Goal: Task Accomplishment & Management: Use online tool/utility

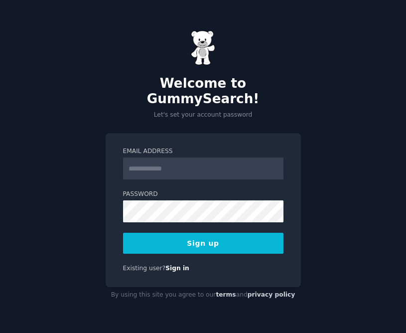
click at [186, 158] on input "Email Address" at bounding box center [203, 169] width 161 height 22
type input "**********"
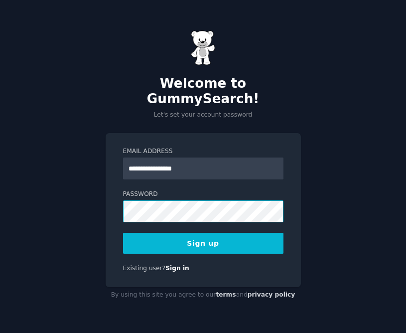
click at [123, 233] on button "Sign up" at bounding box center [203, 243] width 161 height 21
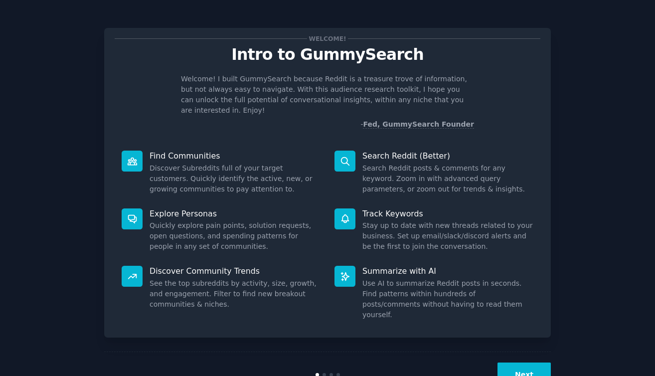
click at [395, 151] on p "Search Reddit (Better)" at bounding box center [448, 156] width 171 height 10
click at [406, 333] on button "Next" at bounding box center [524, 375] width 53 height 24
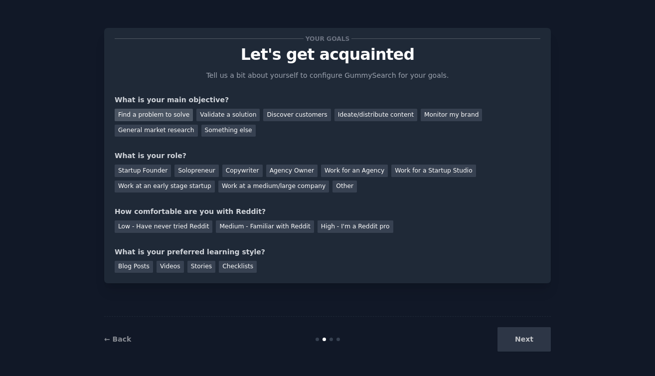
click at [159, 117] on div "Find a problem to solve" at bounding box center [154, 115] width 78 height 12
click at [267, 111] on div "Discover customers" at bounding box center [296, 115] width 67 height 12
click at [160, 171] on div "Startup Founder" at bounding box center [143, 171] width 56 height 12
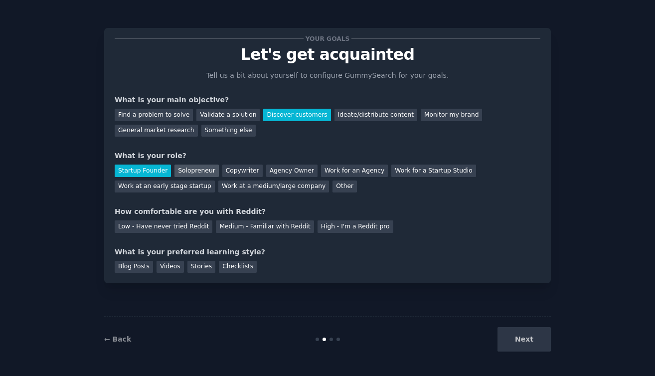
click at [191, 167] on div "Solopreneur" at bounding box center [197, 171] width 44 height 12
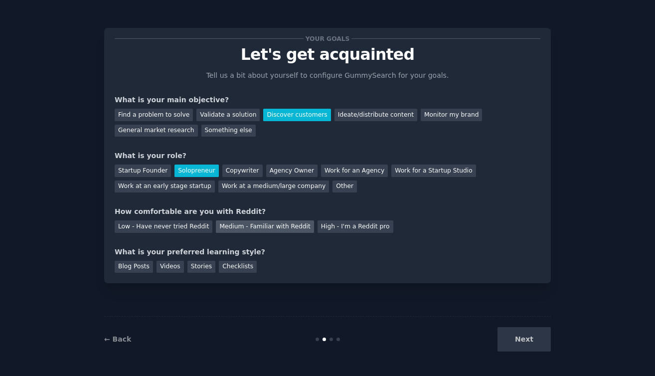
click at [235, 223] on div "Medium - Familiar with Reddit" at bounding box center [265, 226] width 98 height 12
click at [166, 272] on div "Videos" at bounding box center [170, 267] width 27 height 12
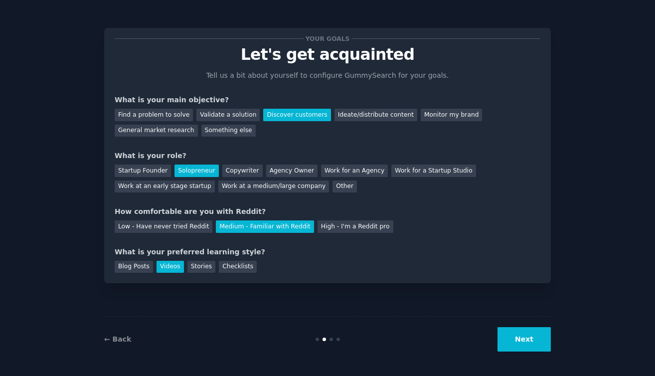
click at [406, 333] on button "Next" at bounding box center [524, 339] width 53 height 24
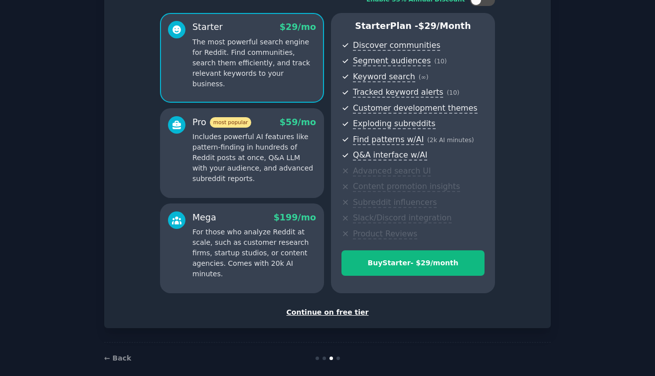
click at [340, 315] on div "Continue on free tier" at bounding box center [328, 312] width 426 height 10
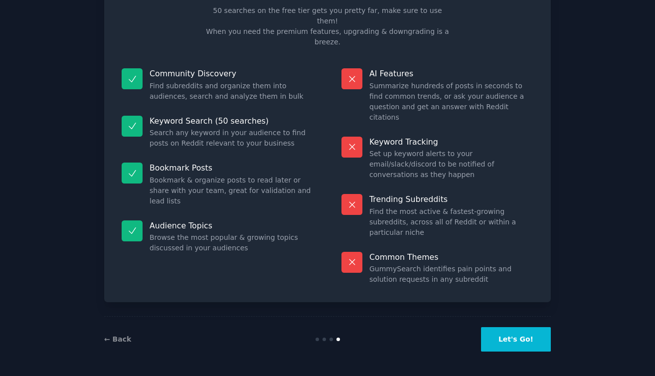
scroll to position [12, 0]
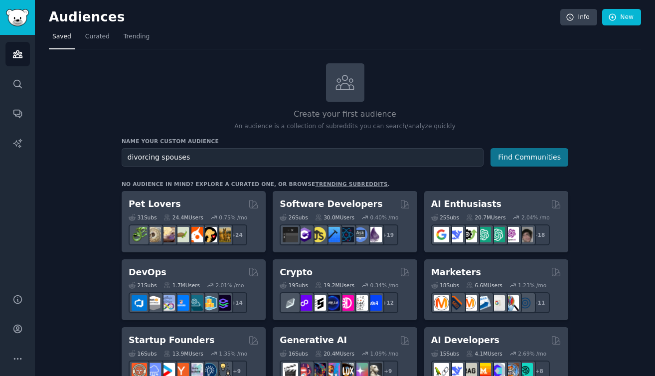
type input "divorcing spouses"
click at [406, 160] on button "Find Communities" at bounding box center [530, 157] width 78 height 18
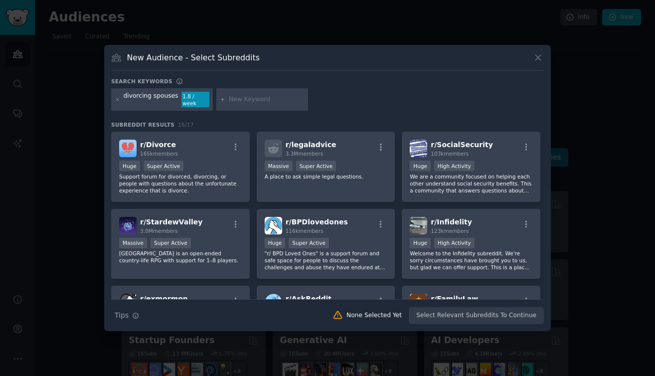
click at [406, 161] on div "Huge High Activity" at bounding box center [471, 167] width 123 height 12
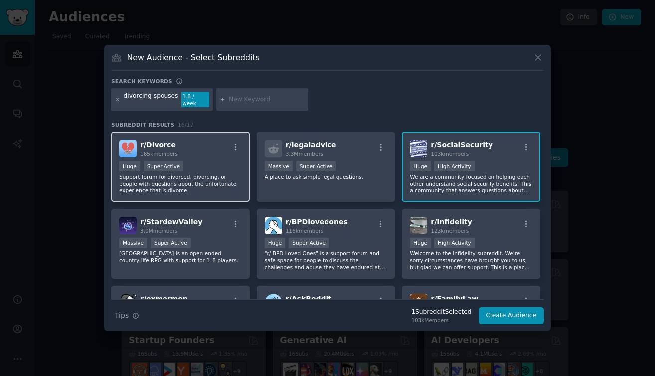
click at [207, 161] on div "Huge Super Active" at bounding box center [180, 167] width 123 height 12
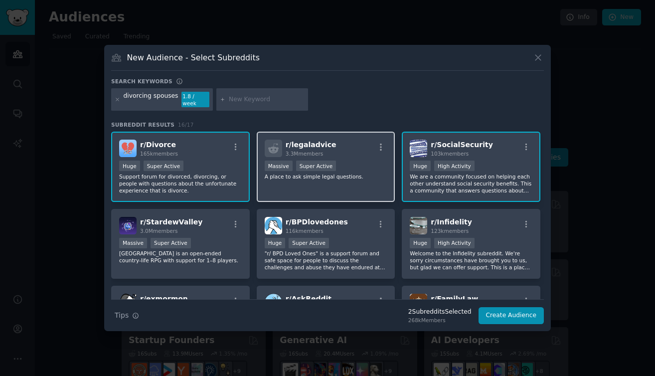
click at [354, 182] on div "r/ legaladvice 3.3M members >= 95th percentile for submissions / day Massive Su…" at bounding box center [326, 167] width 139 height 70
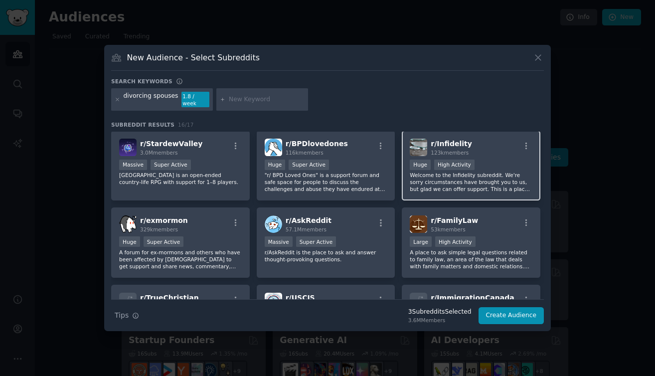
scroll to position [78, 0]
click at [406, 188] on p "Welcome to the Infidelity subreddit. We're sorry circumstances have brought you…" at bounding box center [471, 182] width 123 height 21
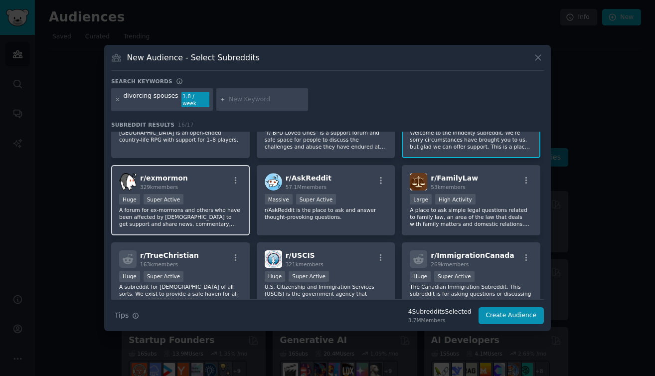
scroll to position [122, 0]
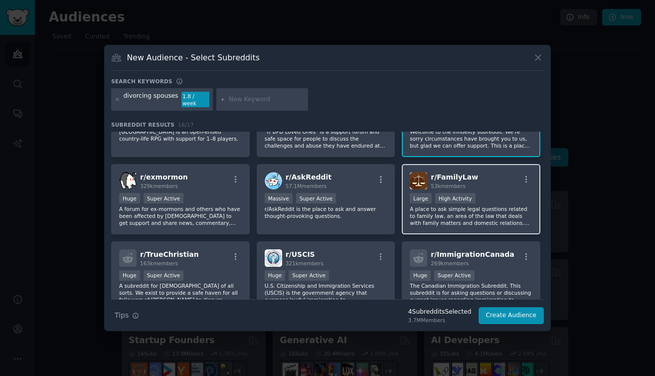
click at [406, 205] on p "A place to ask simple legal questions related to family law, an area of the law…" at bounding box center [471, 215] width 123 height 21
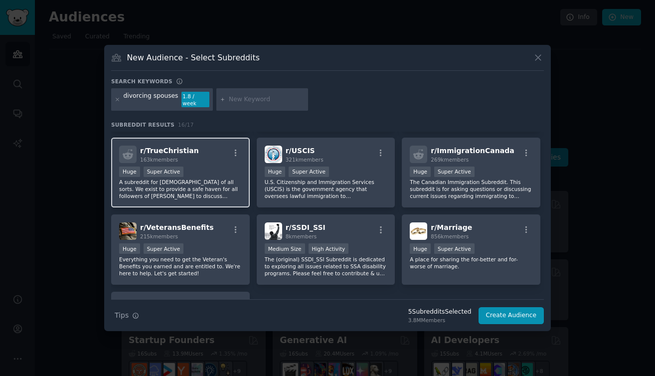
scroll to position [239, 0]
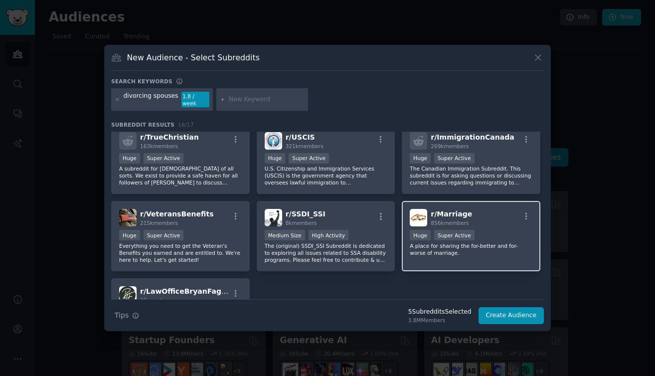
click at [406, 242] on p "A place for sharing the for-better and for-worse of marriage." at bounding box center [471, 249] width 123 height 14
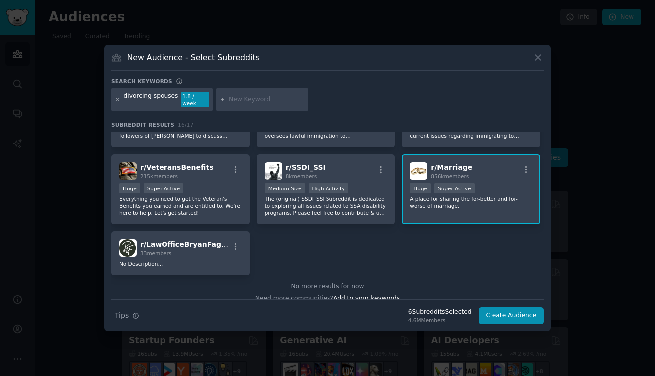
scroll to position [288, 0]
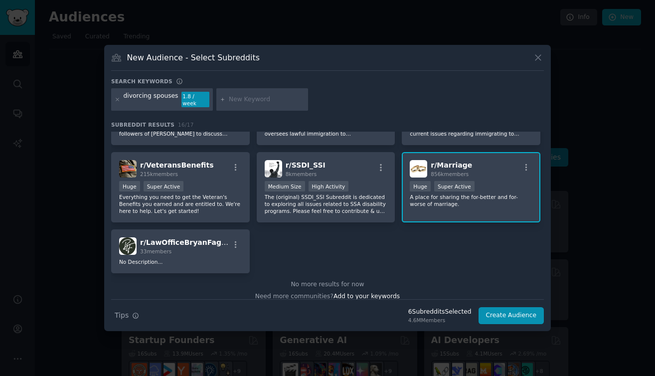
click at [406, 206] on div "r/ Marriage 856k members Huge Super Active A place for sharing the for-better a…" at bounding box center [471, 187] width 139 height 70
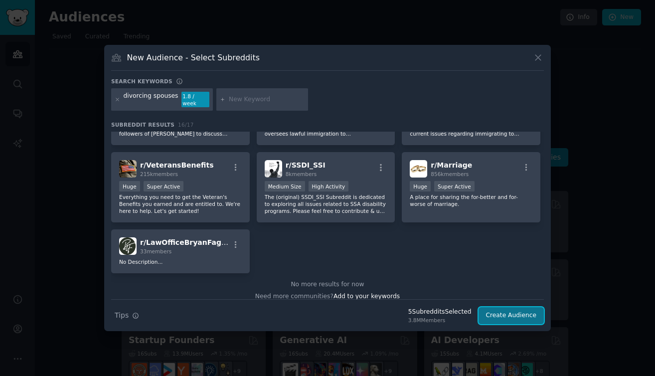
click at [406, 316] on button "Create Audience" at bounding box center [512, 315] width 66 height 17
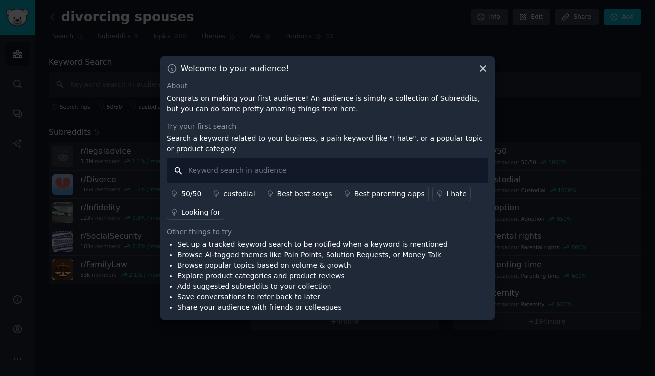
click at [397, 172] on input "text" at bounding box center [327, 170] width 321 height 25
type input "separation of assets"
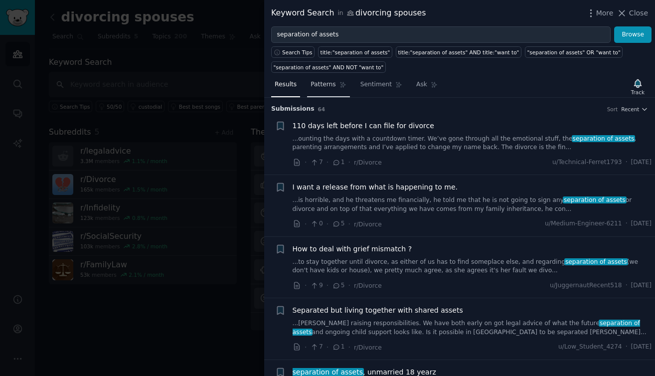
click at [324, 87] on span "Patterns" at bounding box center [323, 84] width 25 height 9
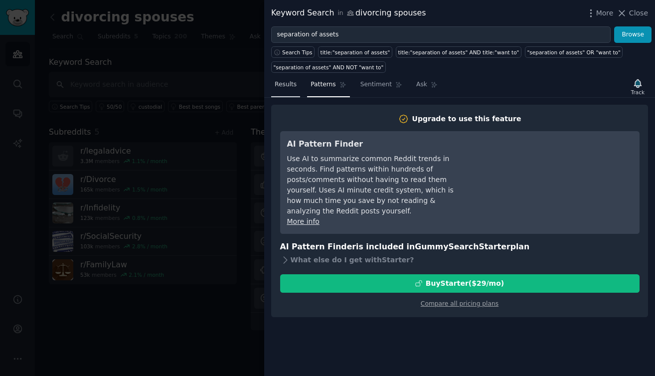
click at [288, 83] on span "Results" at bounding box center [286, 84] width 22 height 9
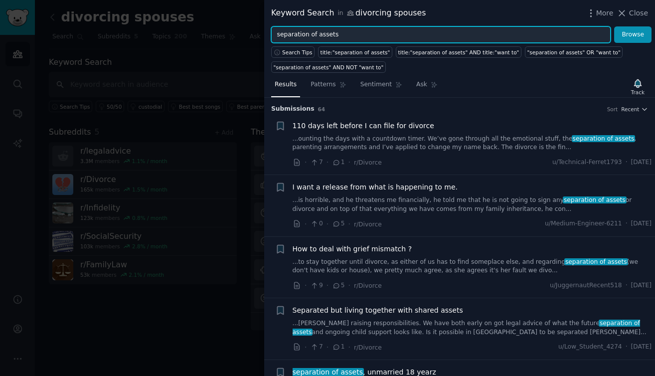
click at [346, 39] on input "separation of assets" at bounding box center [441, 34] width 340 height 17
click at [406, 26] on button "Browse" at bounding box center [632, 34] width 37 height 17
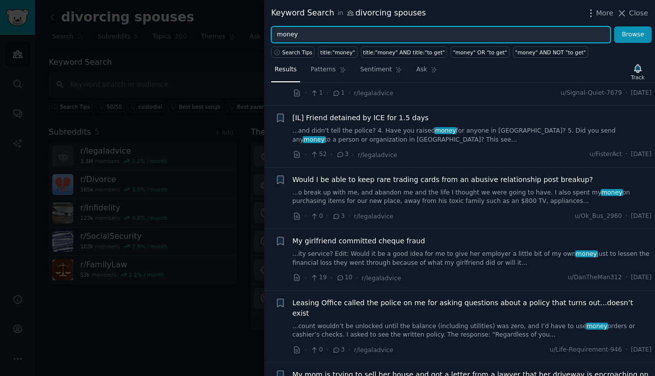
scroll to position [431, 0]
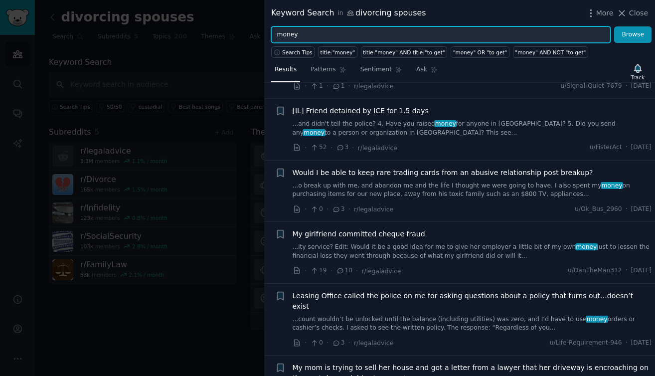
click at [322, 29] on input "money" at bounding box center [441, 34] width 340 height 17
type input "fraud"
click at [406, 26] on button "Browse" at bounding box center [632, 34] width 37 height 17
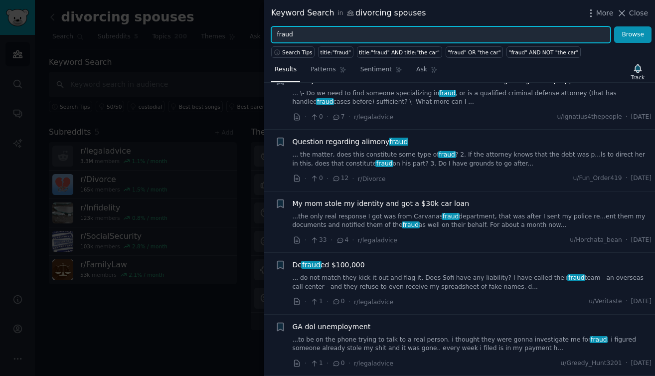
scroll to position [644, 0]
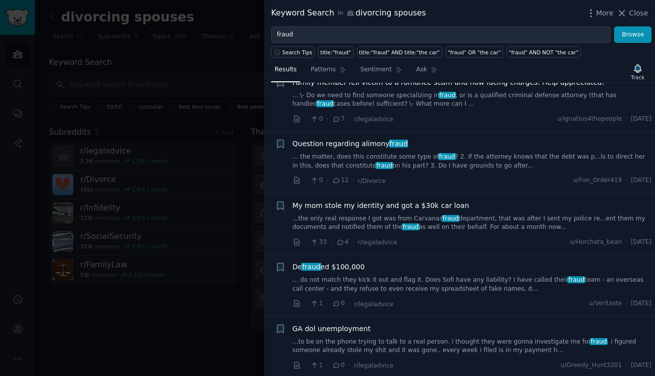
click at [406, 158] on link "... the matter, does this constitute some type of fraud ? 2. If the attorney kn…" at bounding box center [473, 161] width 360 height 17
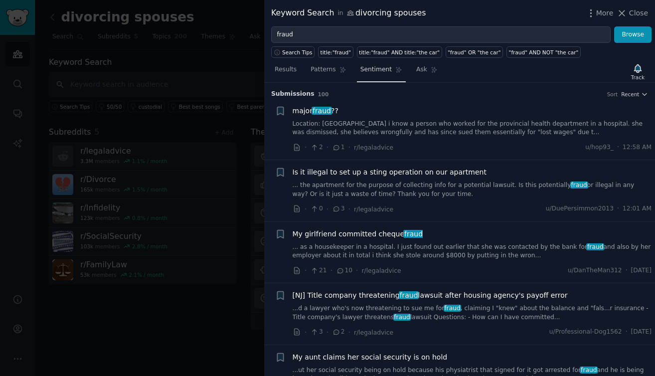
click at [391, 72] on link "Sentiment" at bounding box center [381, 72] width 49 height 20
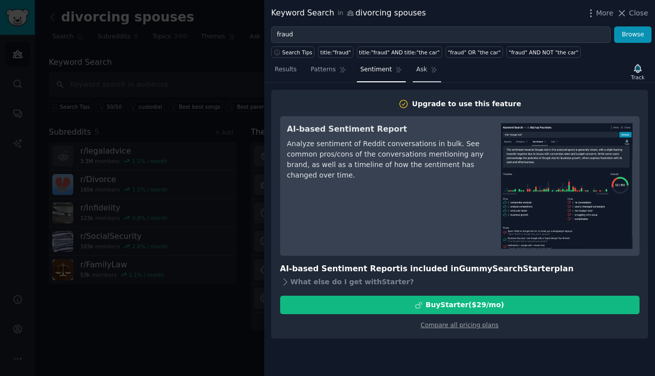
click at [406, 71] on span "Ask" at bounding box center [421, 69] width 11 height 9
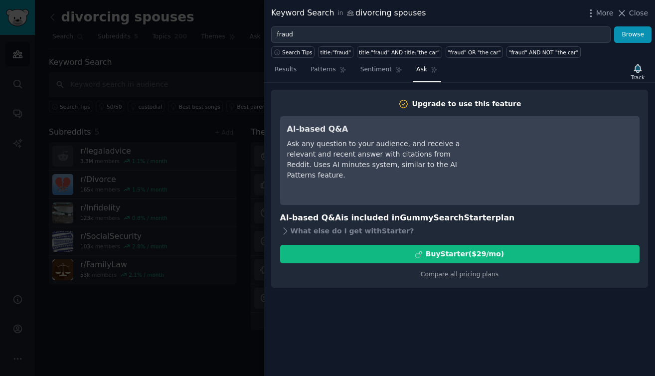
click at [266, 71] on div "Results Patterns Sentiment Ask Track" at bounding box center [459, 71] width 391 height 21
click at [249, 70] on div at bounding box center [327, 188] width 655 height 376
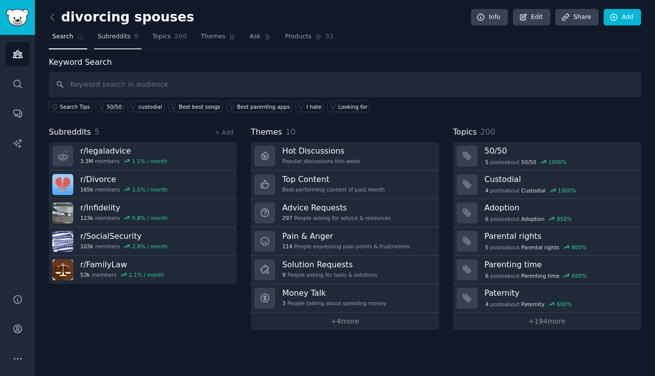
click at [135, 31] on link "Subreddits 5" at bounding box center [117, 39] width 47 height 20
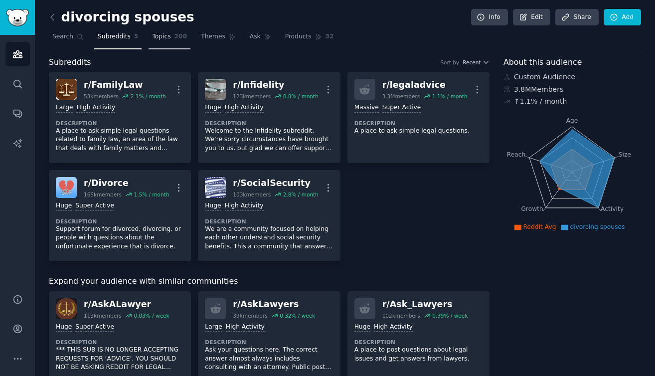
click at [161, 34] on span "Topics" at bounding box center [161, 36] width 18 height 9
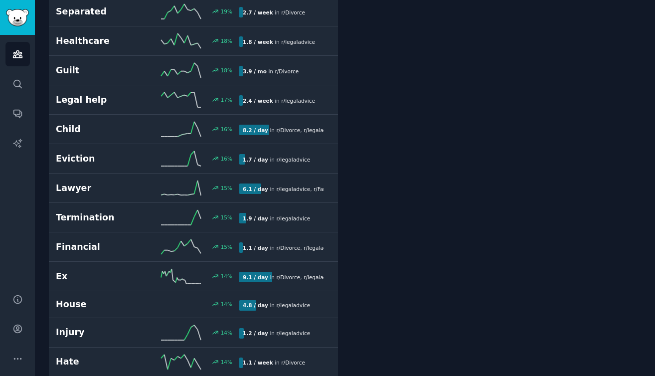
scroll to position [2701, 0]
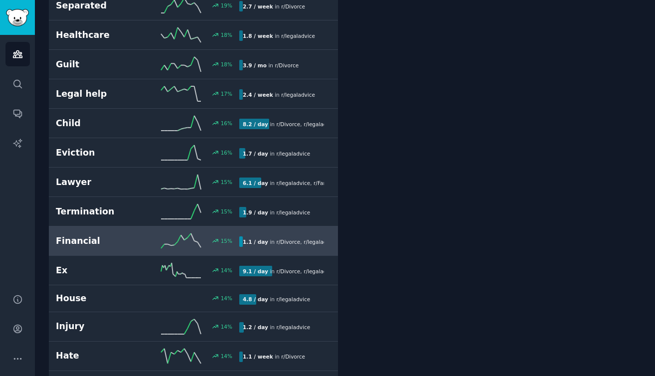
click at [90, 235] on h2 "Financial" at bounding box center [102, 241] width 92 height 12
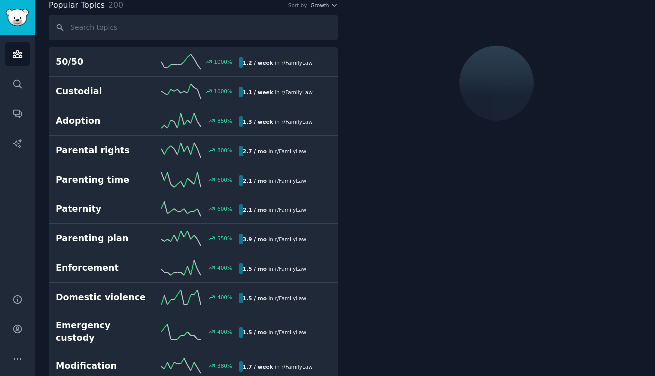
scroll to position [56, 0]
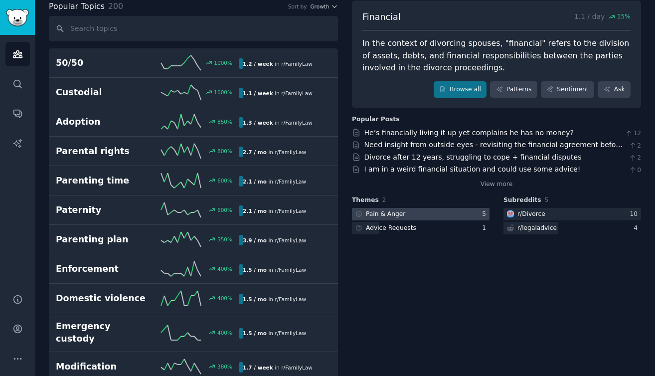
click at [406, 216] on div "5" at bounding box center [485, 214] width 7 height 9
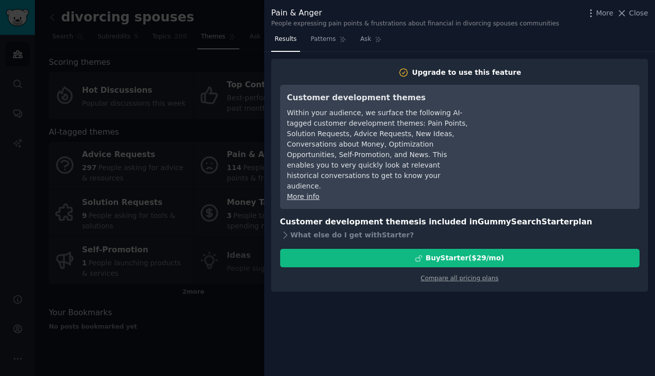
click at [194, 168] on div at bounding box center [327, 188] width 655 height 376
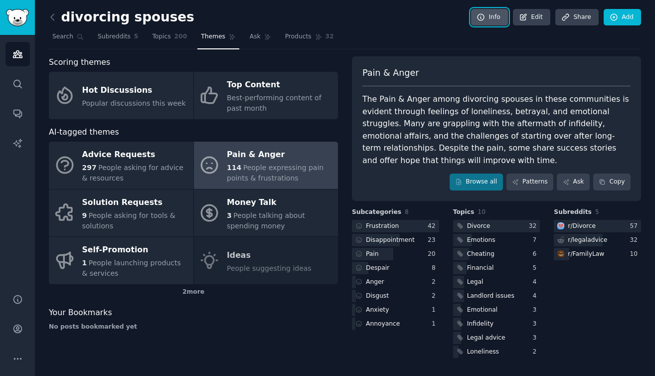
click at [406, 18] on icon at bounding box center [481, 17] width 9 height 9
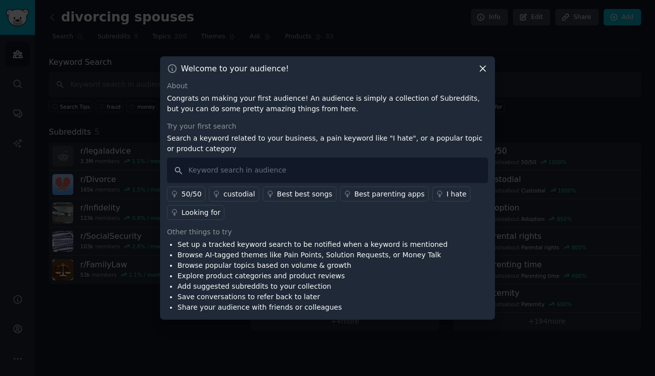
click at [406, 69] on icon at bounding box center [483, 68] width 10 height 10
